Goal: Navigation & Orientation: Find specific page/section

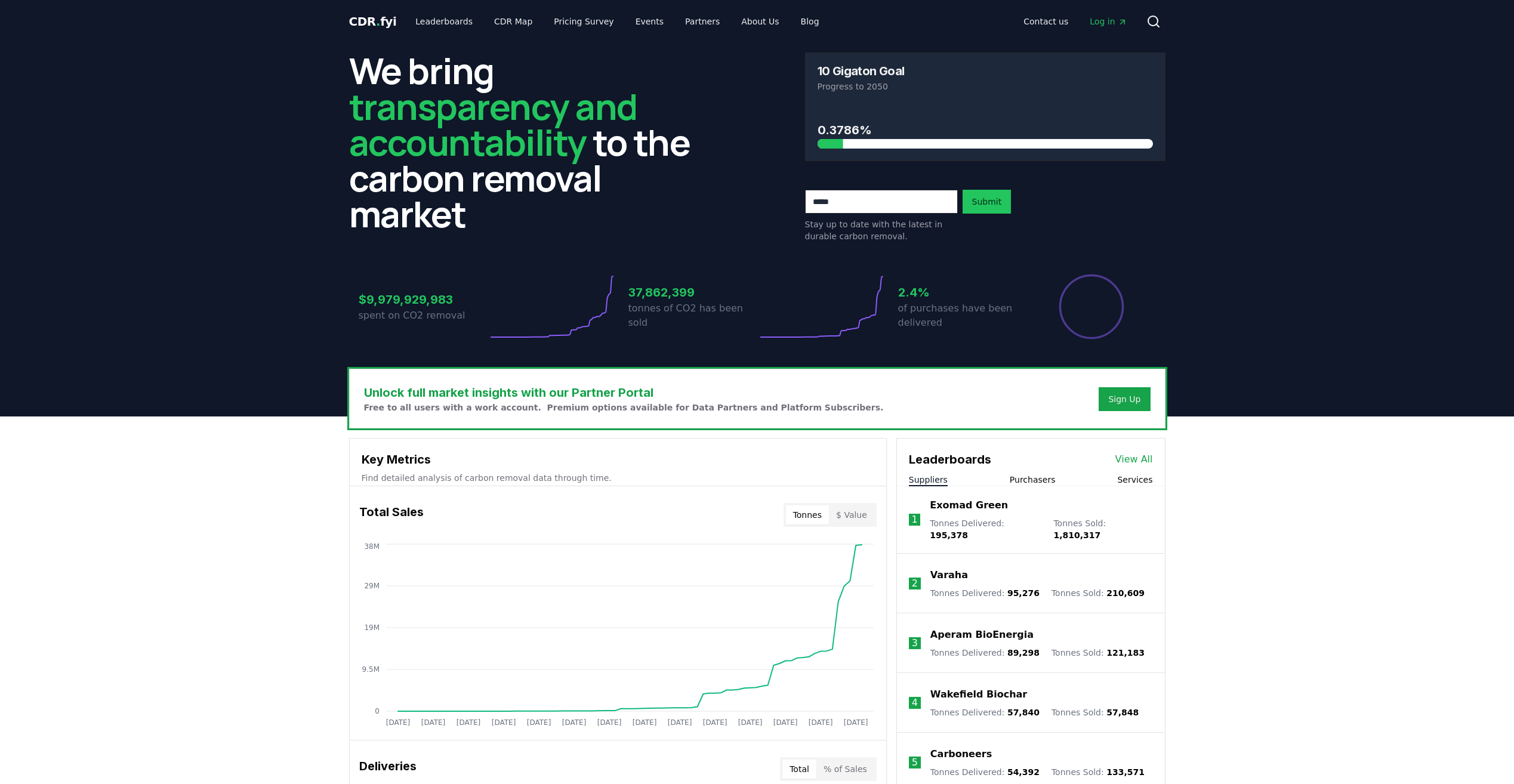
click at [1111, 18] on span "Log in" at bounding box center [1108, 21] width 37 height 12
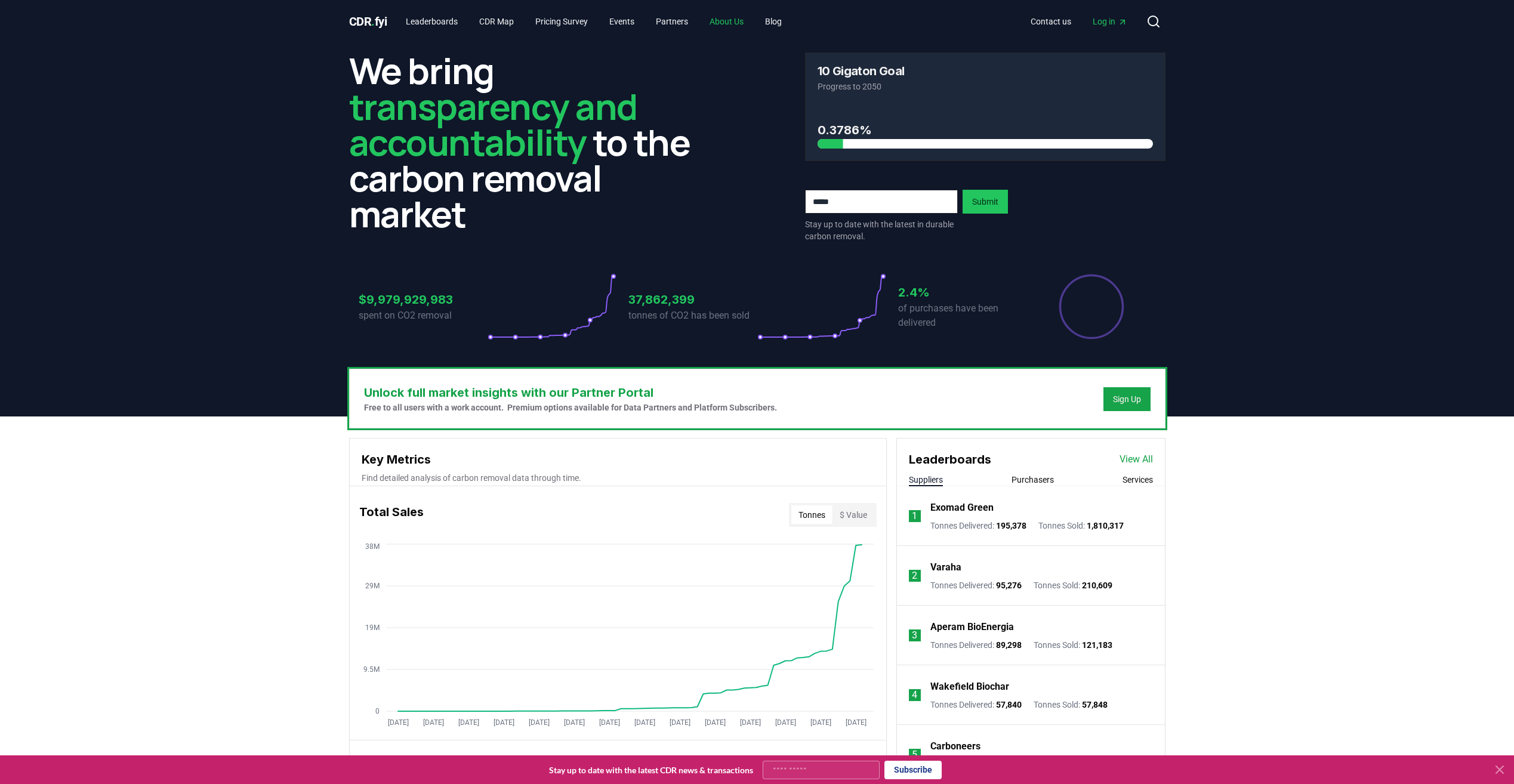
click at [751, 21] on link "About Us" at bounding box center [727, 21] width 53 height 21
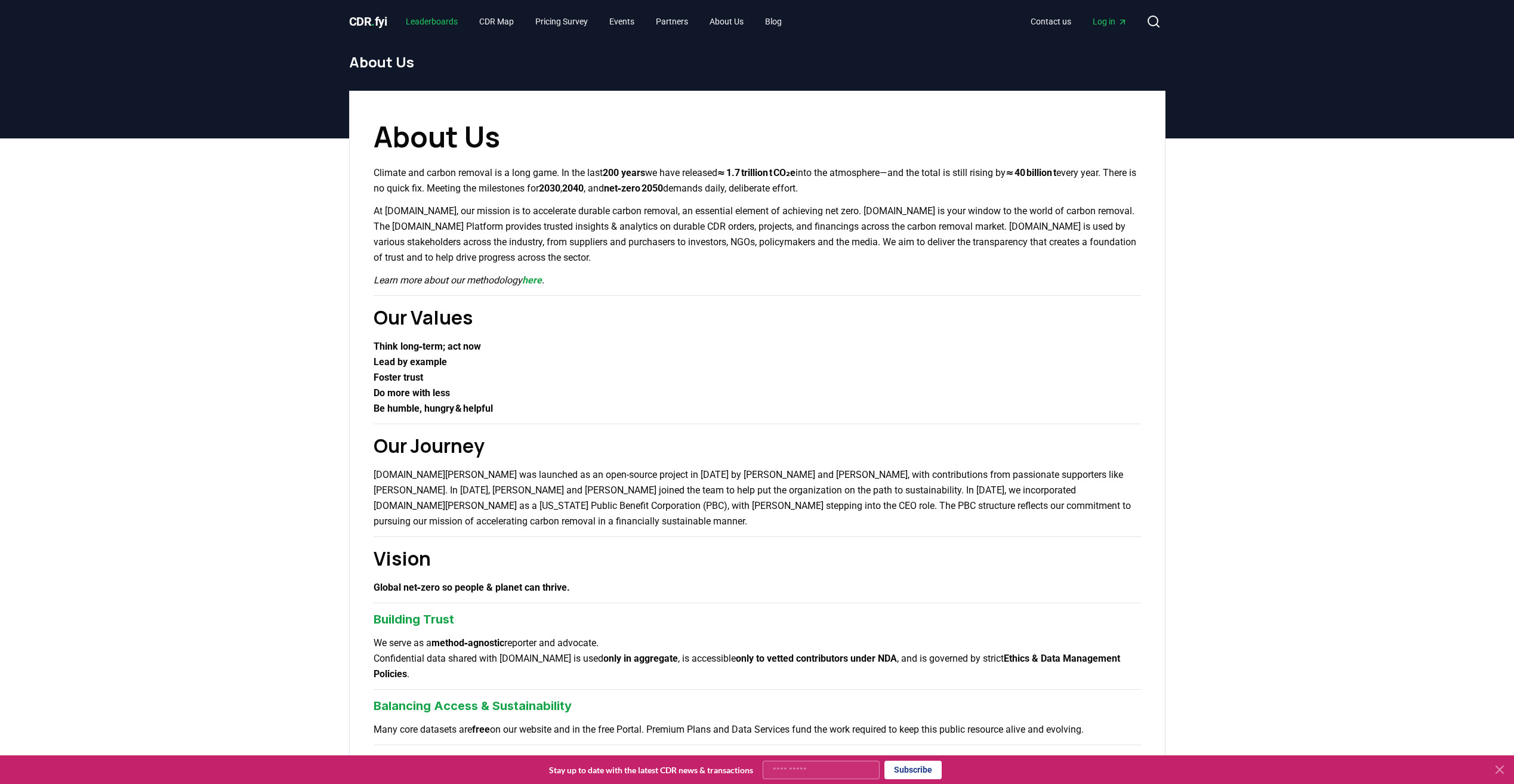
click at [440, 15] on link "Leaderboards" at bounding box center [432, 21] width 71 height 21
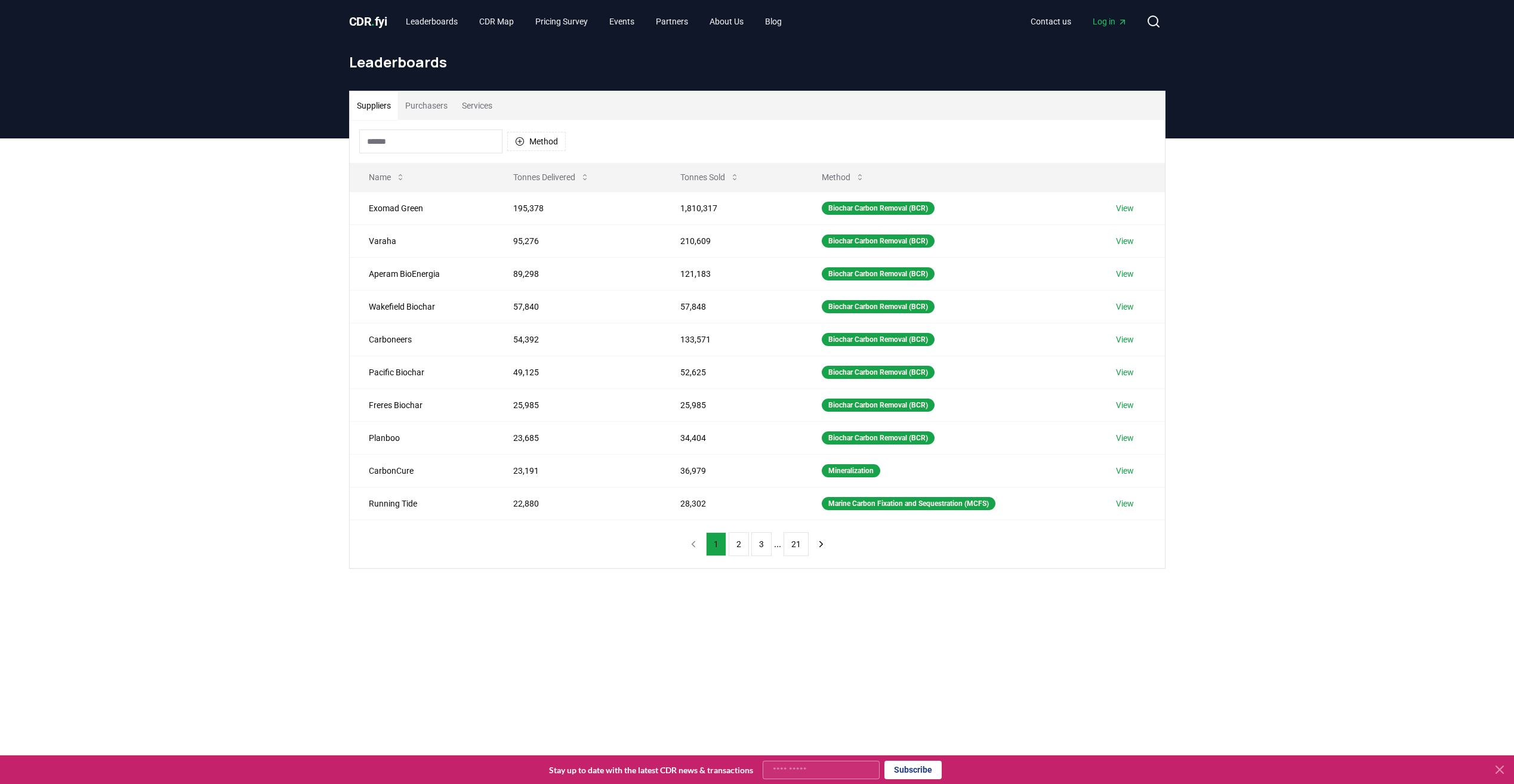
click at [167, 353] on div "Suppliers Purchasers Services Method Name Tonnes Delivered Tonnes Sold Method E…" at bounding box center [757, 377] width 1514 height 478
click at [505, 22] on link "CDR Map" at bounding box center [497, 21] width 54 height 21
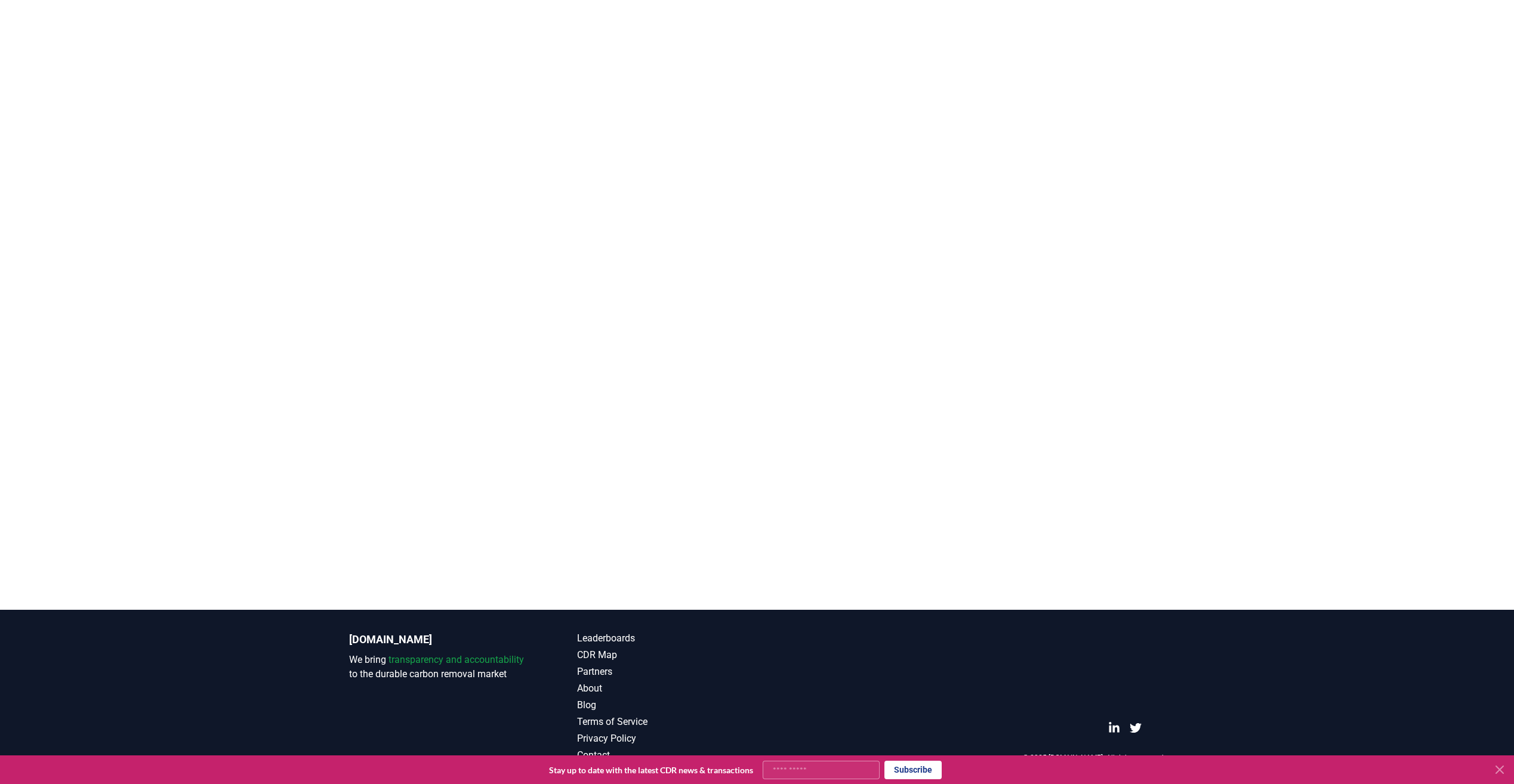
scroll to position [53, 0]
